Goal: Transaction & Acquisition: Book appointment/travel/reservation

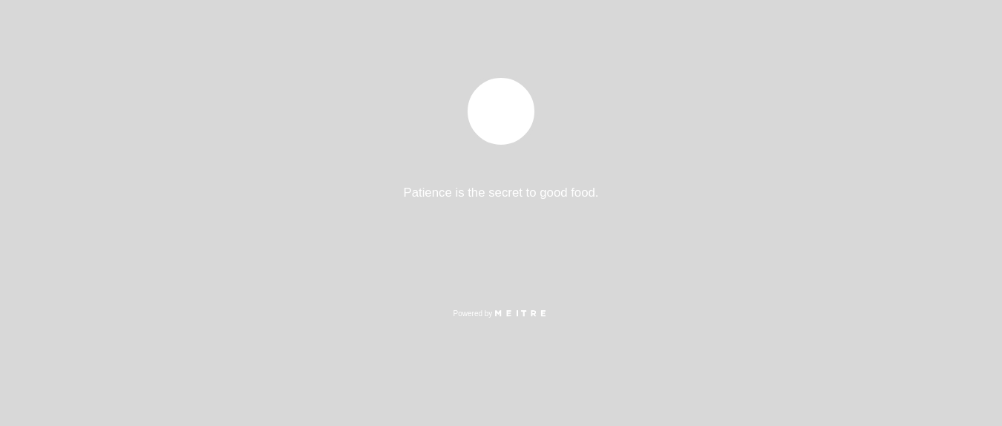
select select "es"
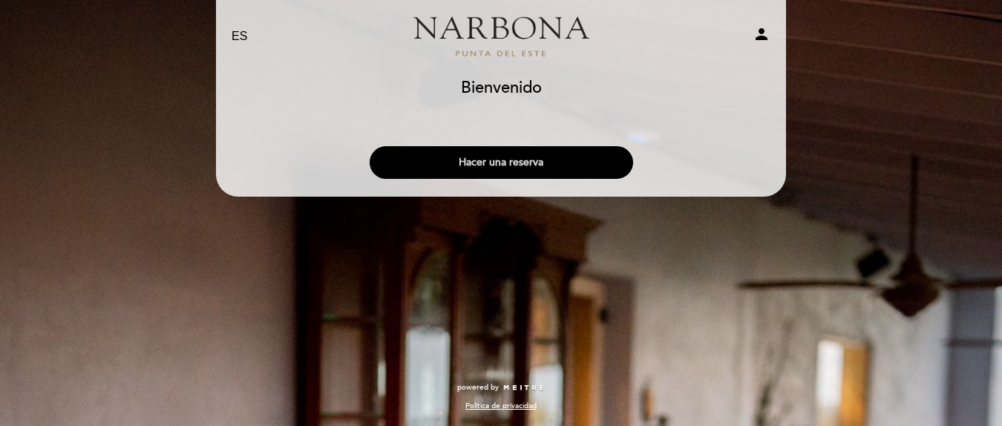
click at [503, 166] on button "Hacer una reserva" at bounding box center [502, 162] width 264 height 33
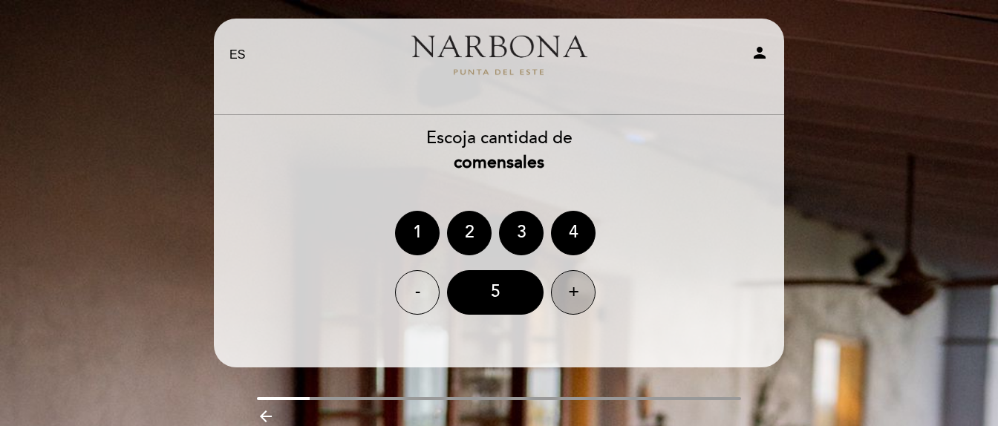
click at [571, 291] on div "+" at bounding box center [573, 292] width 45 height 45
click at [417, 294] on div "-" at bounding box center [417, 292] width 45 height 45
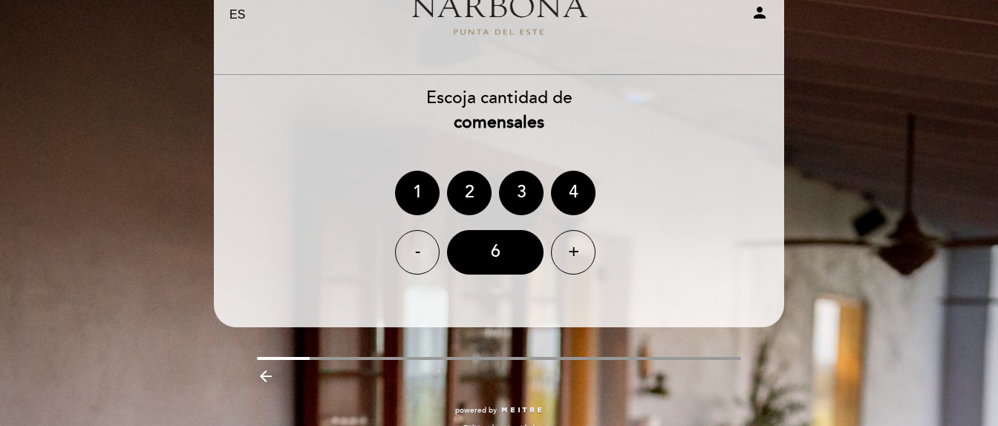
scroll to position [62, 0]
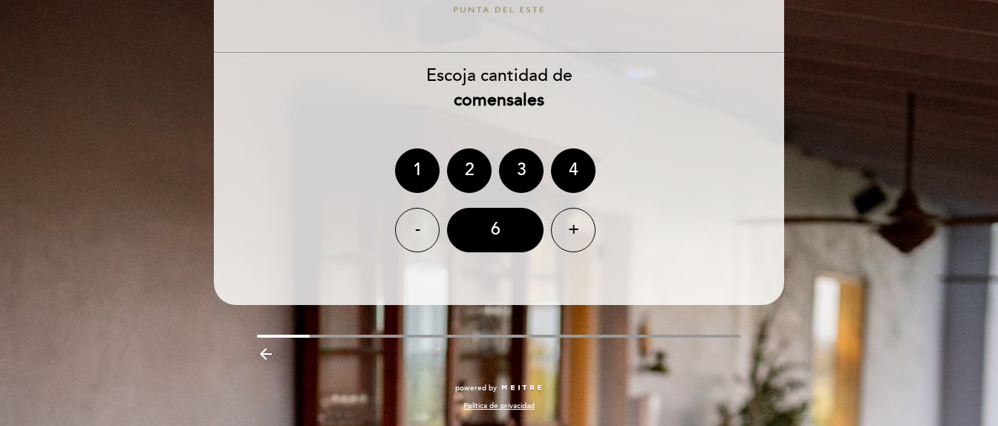
click at [492, 419] on div "powered by Política de privacidad" at bounding box center [499, 405] width 592 height 44
click at [843, 153] on div "EN ES PT [PERSON_NAME] [GEOGRAPHIC_DATA] person [GEOGRAPHIC_DATA] [GEOGRAPHIC_D…" at bounding box center [499, 182] width 998 height 488
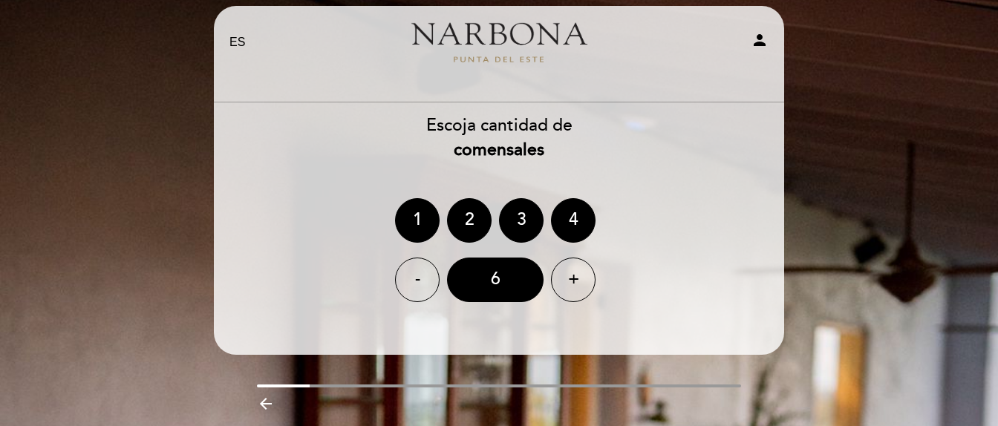
scroll to position [0, 0]
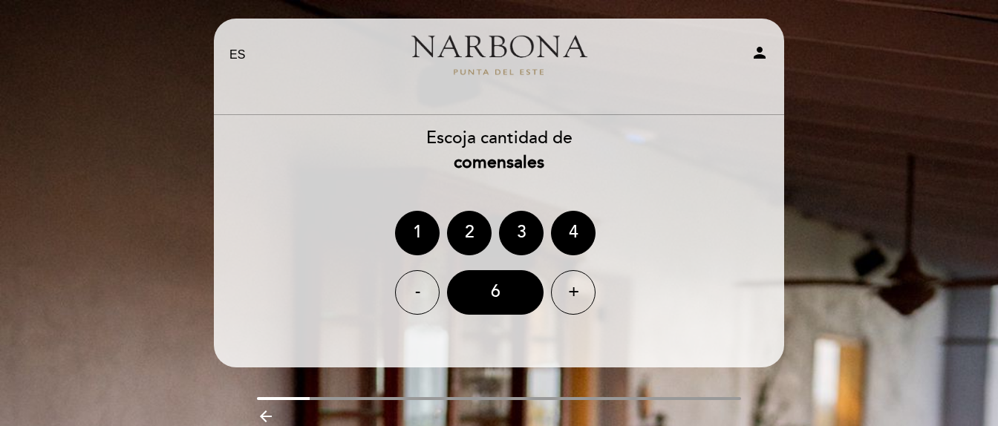
click at [501, 48] on link "[PERSON_NAME] [GEOGRAPHIC_DATA]" at bounding box center [499, 55] width 186 height 41
